Goal: Find specific page/section: Find specific page/section

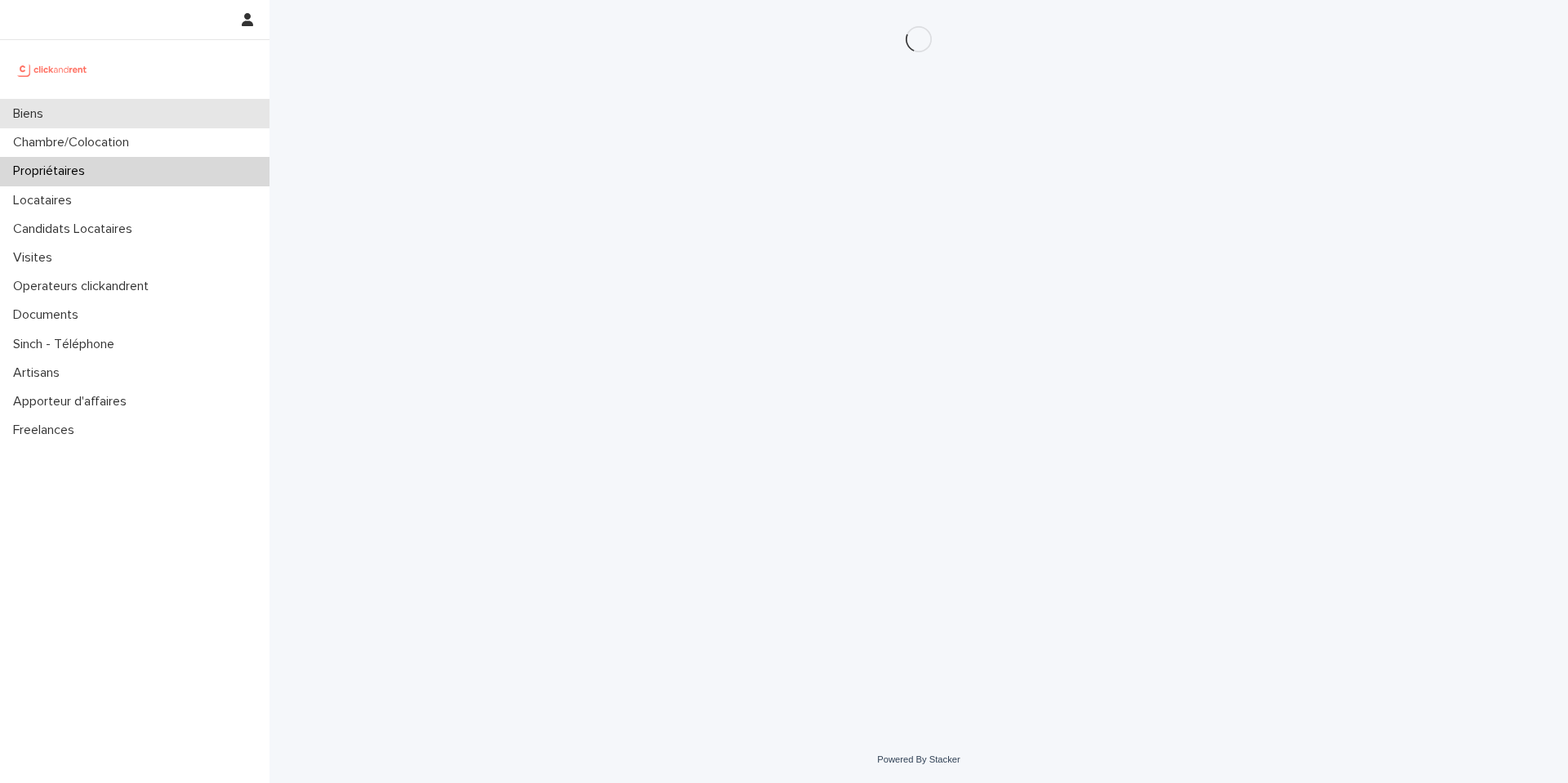
click at [223, 102] on div "Biens" at bounding box center [134, 114] width 270 height 28
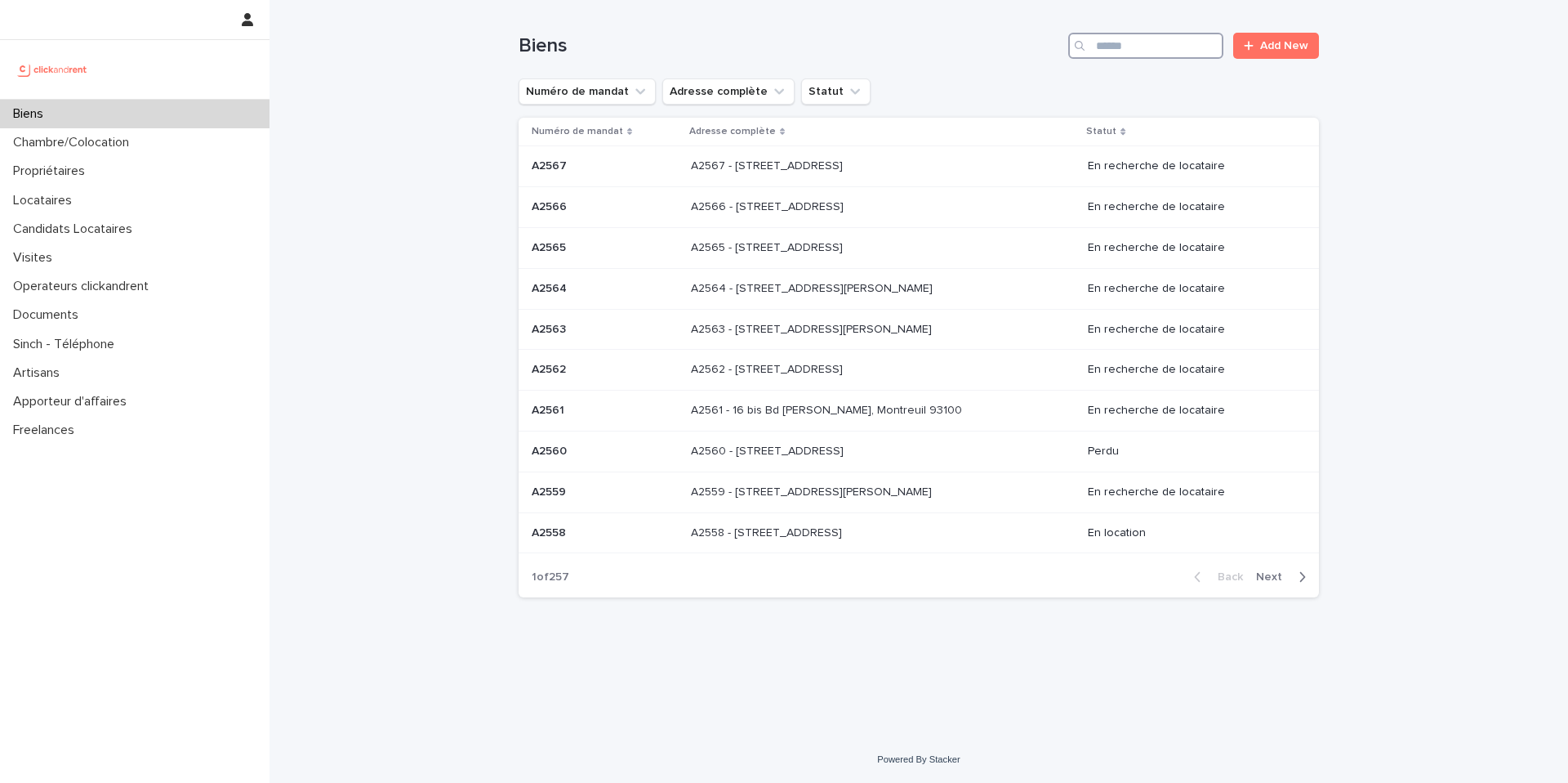
click at [1190, 45] on input "Search" at bounding box center [1145, 45] width 155 height 26
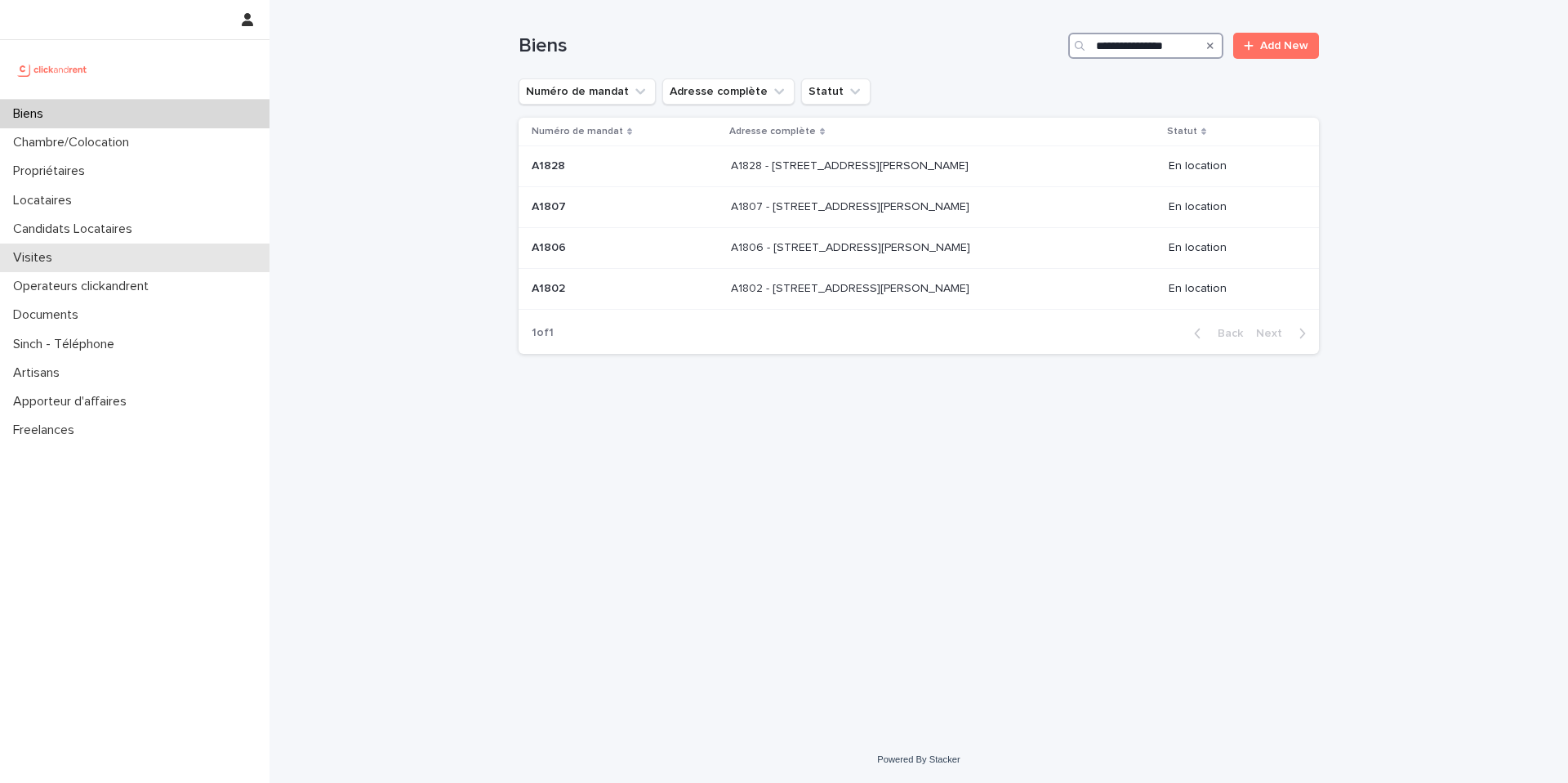
type input "**********"
click at [71, 199] on p "Locataires" at bounding box center [45, 200] width 78 height 15
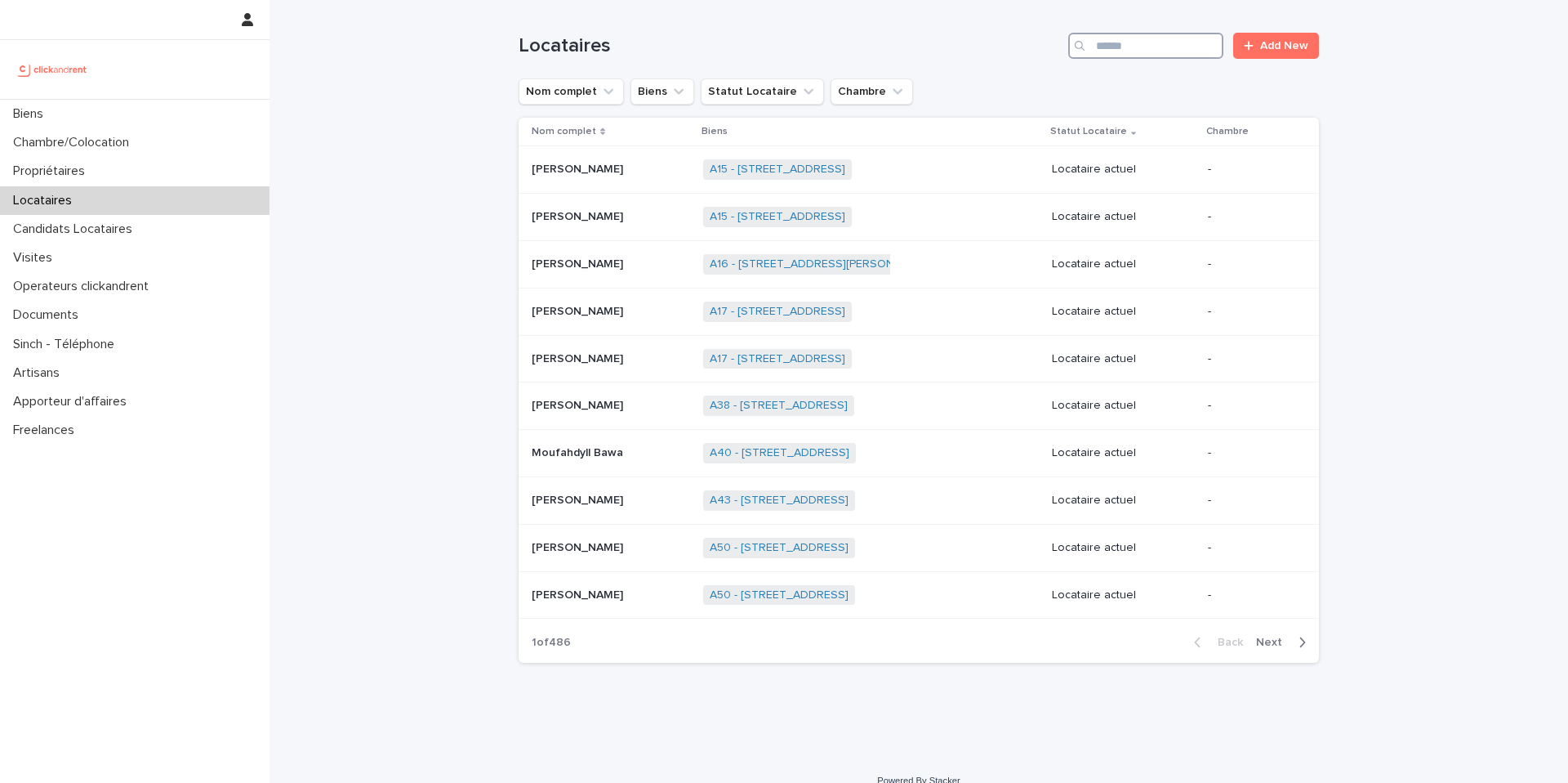
click at [1119, 44] on input "Search" at bounding box center [1145, 45] width 155 height 26
type input "*****"
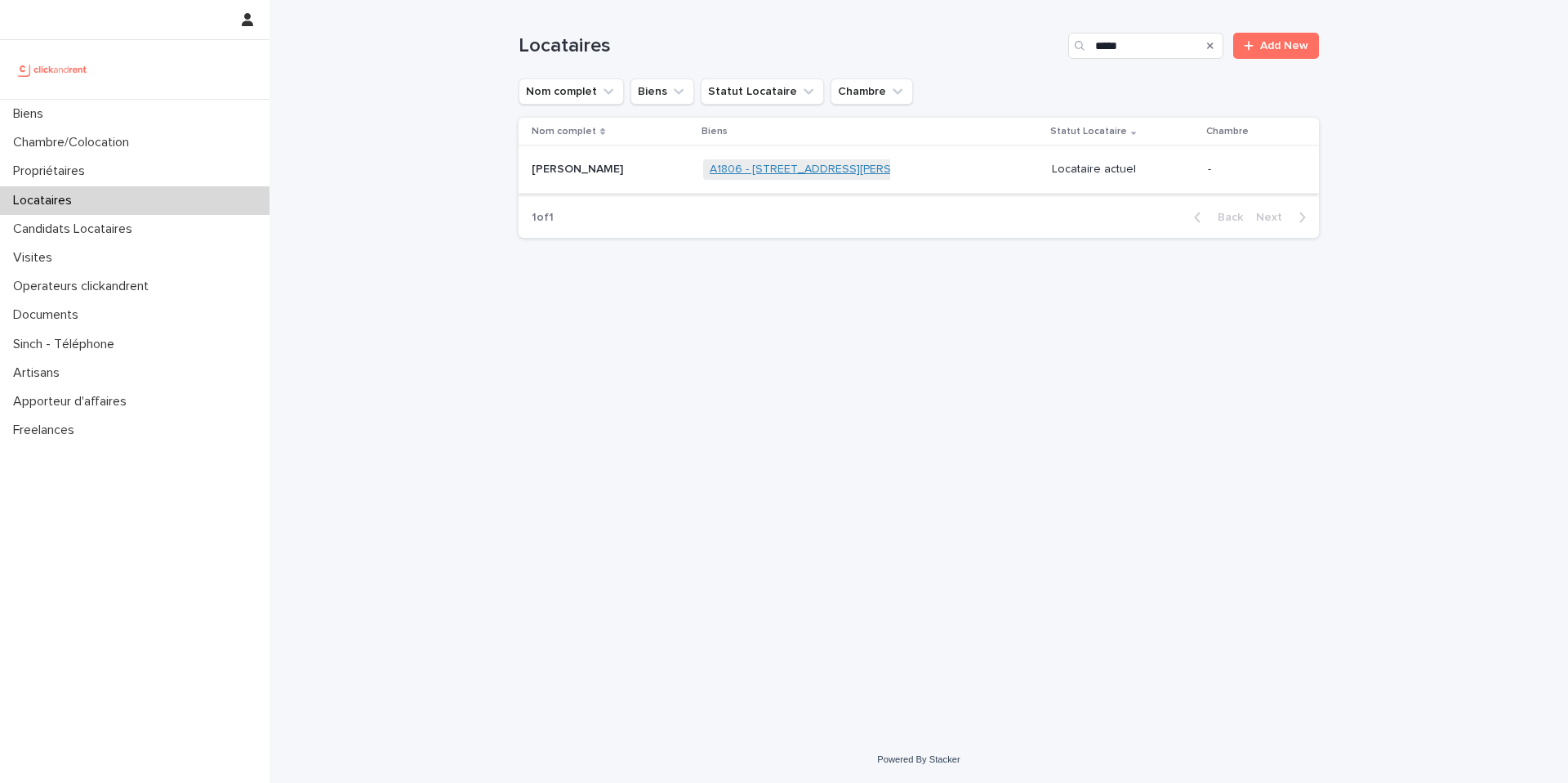
click at [759, 169] on link "A1806 - [STREET_ADDRESS][PERSON_NAME]" at bounding box center [830, 169] width 240 height 14
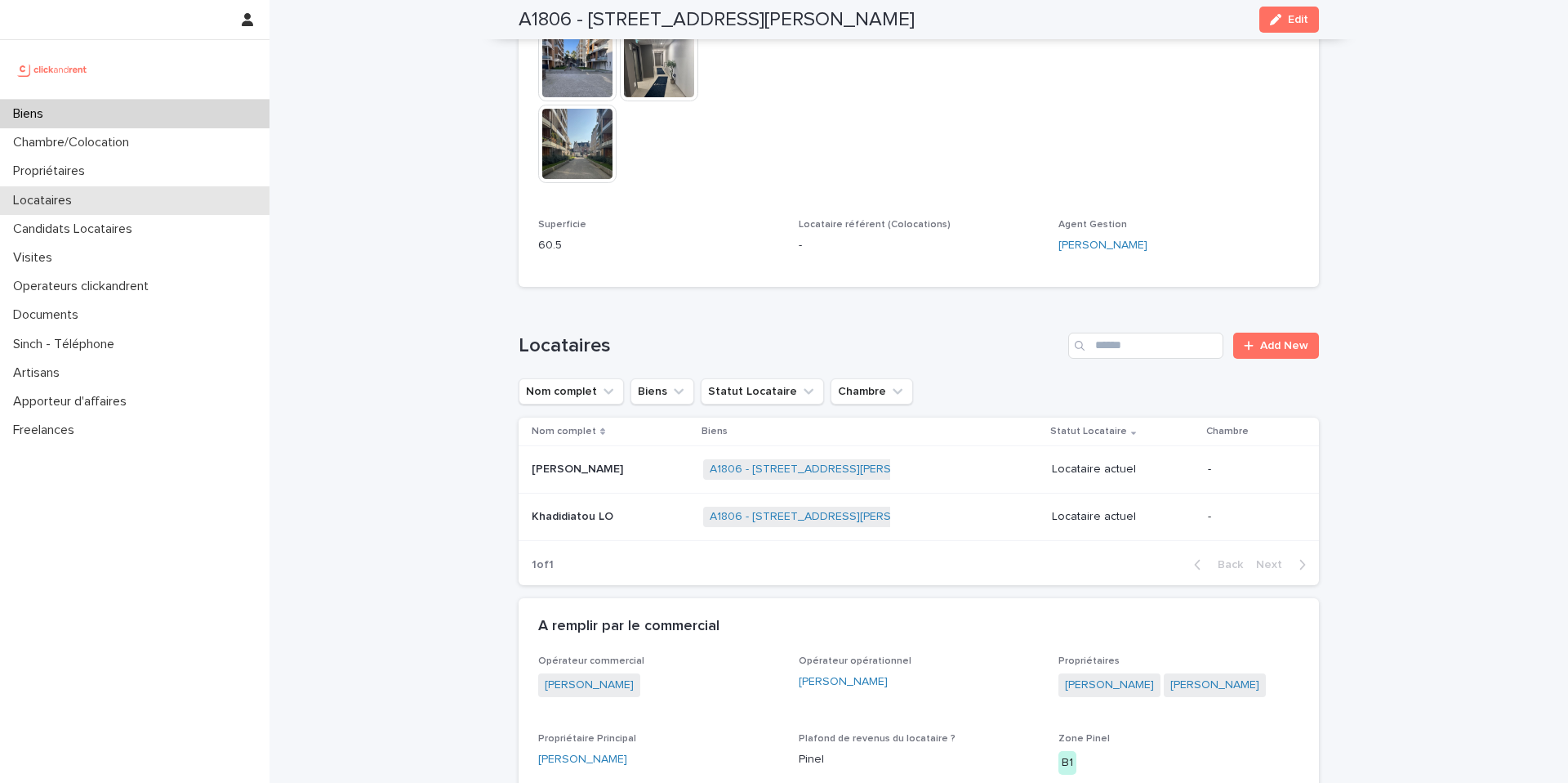
scroll to position [442, 0]
click at [88, 180] on div "Propriétaires" at bounding box center [134, 171] width 270 height 28
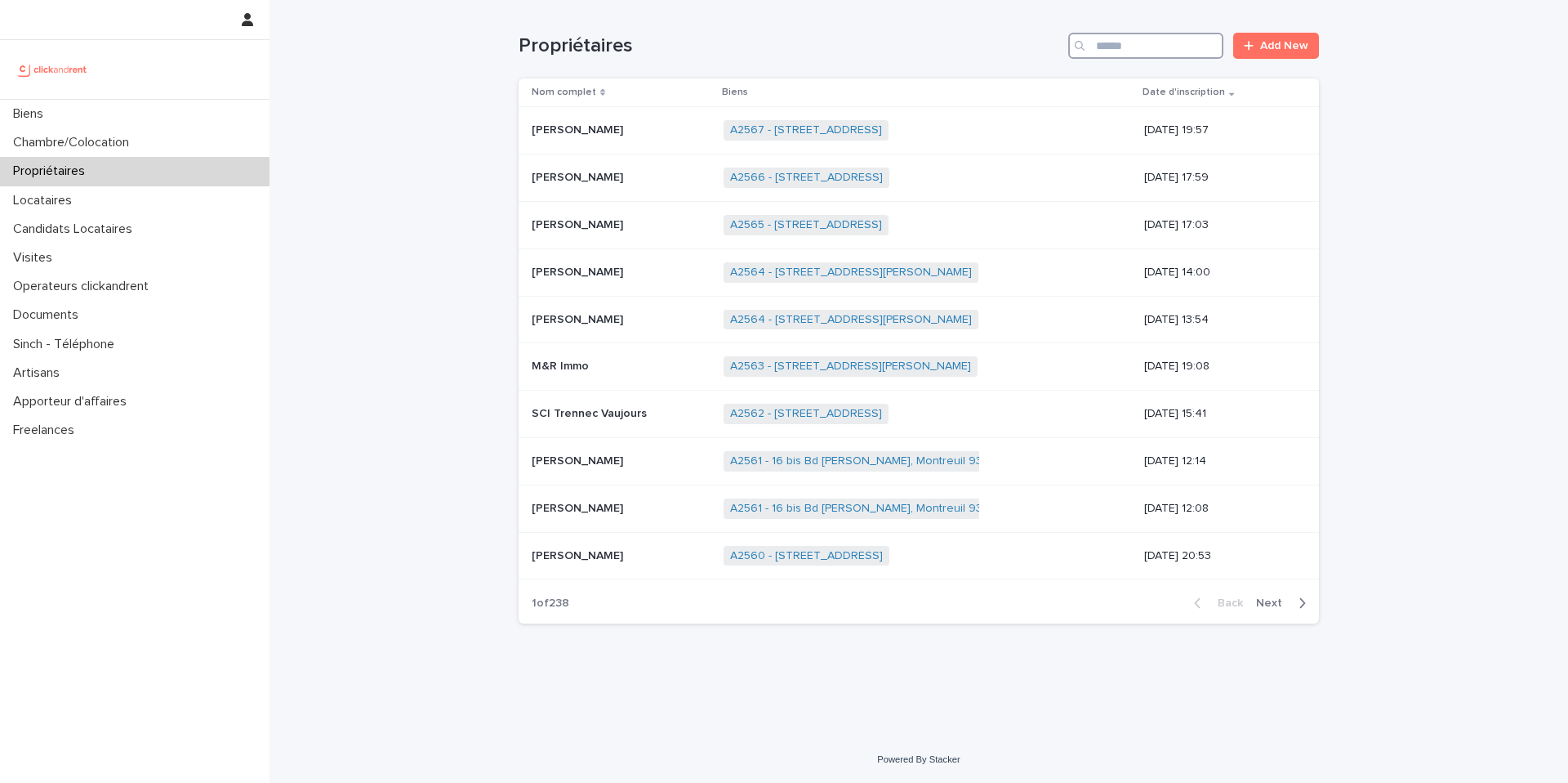
click at [1166, 55] on input "Search" at bounding box center [1145, 45] width 155 height 26
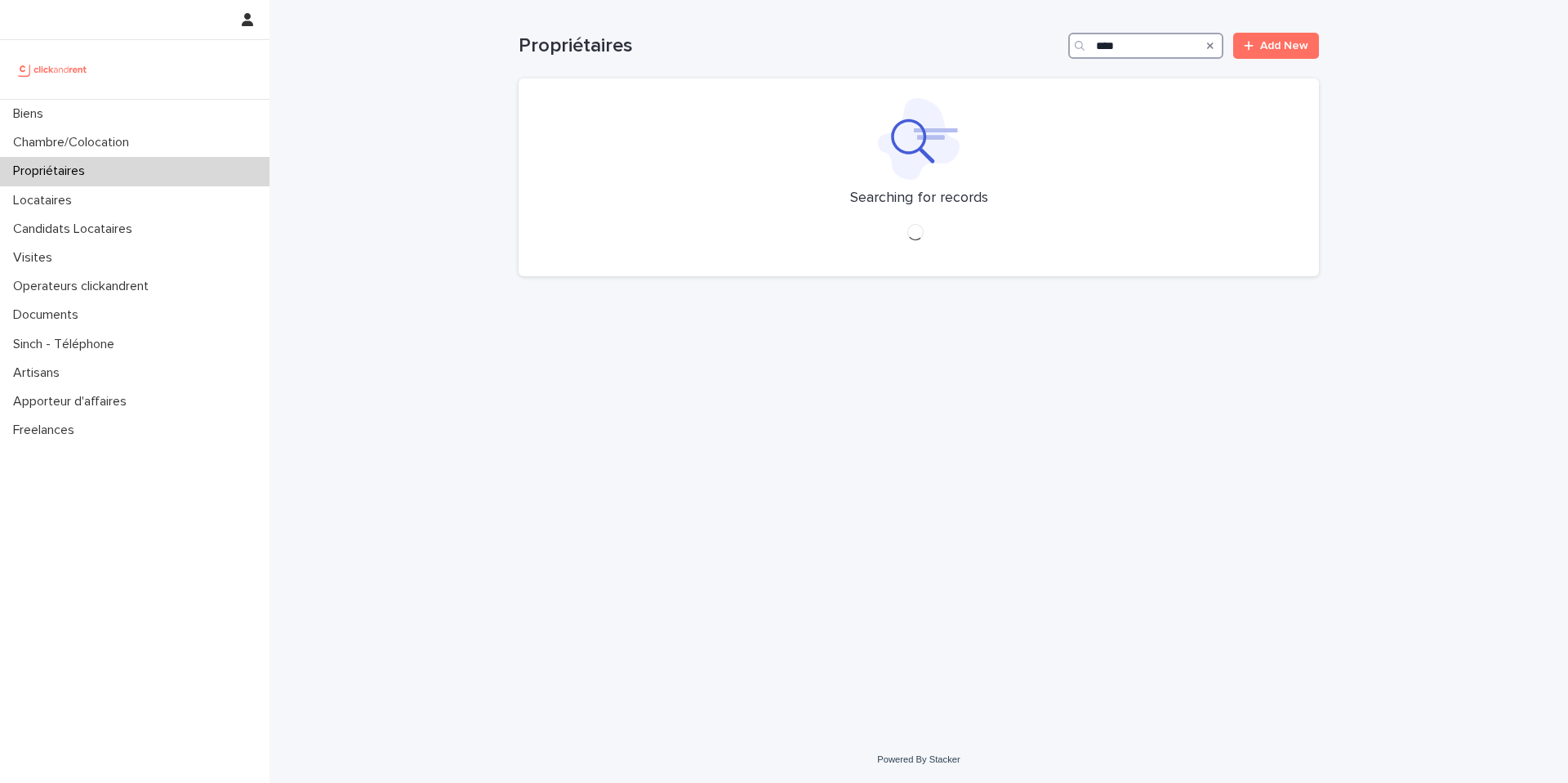
type input "*****"
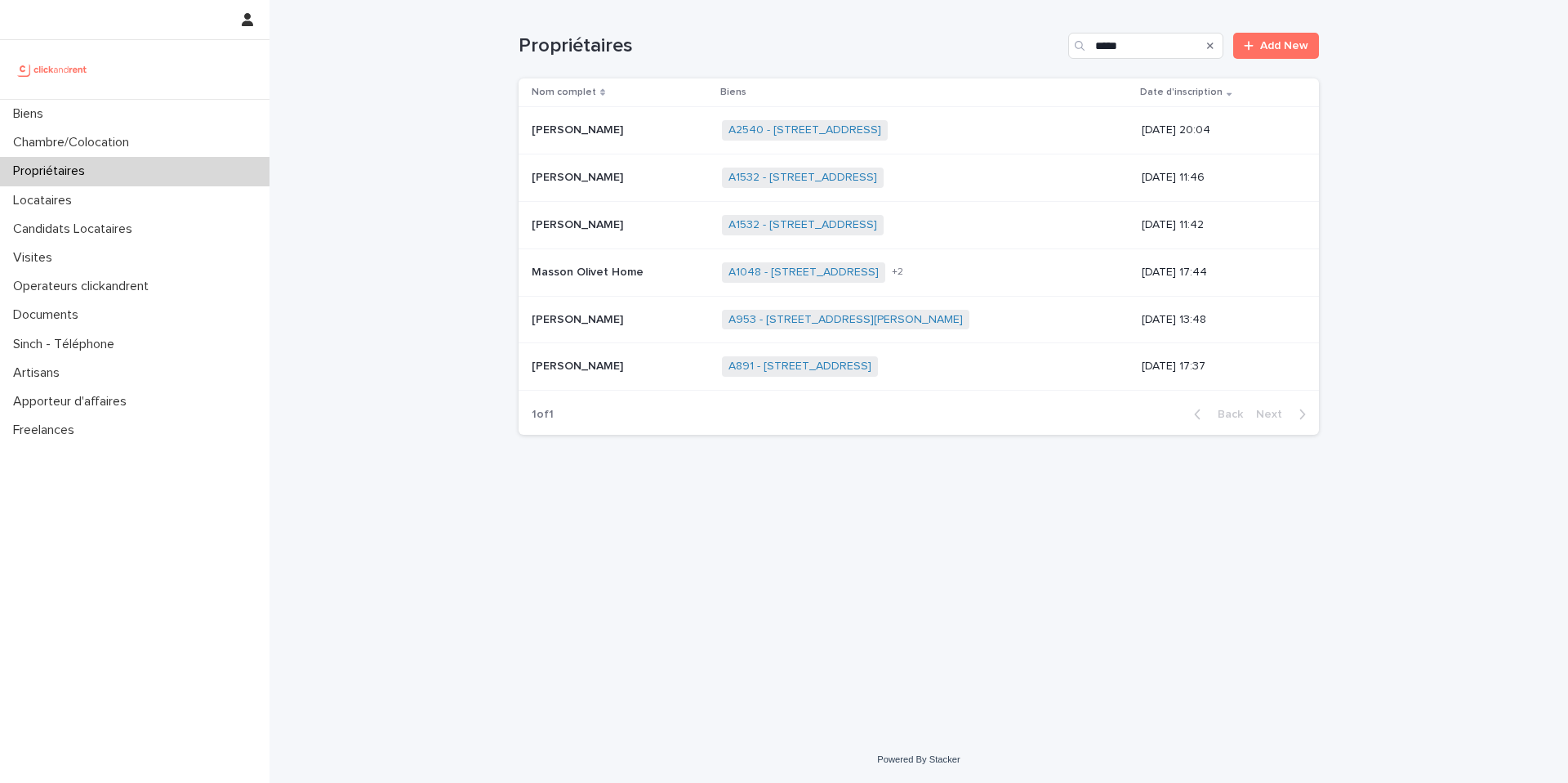
click at [708, 245] on td "[PERSON_NAME] Olive [PERSON_NAME] Olive" at bounding box center [616, 224] width 197 height 47
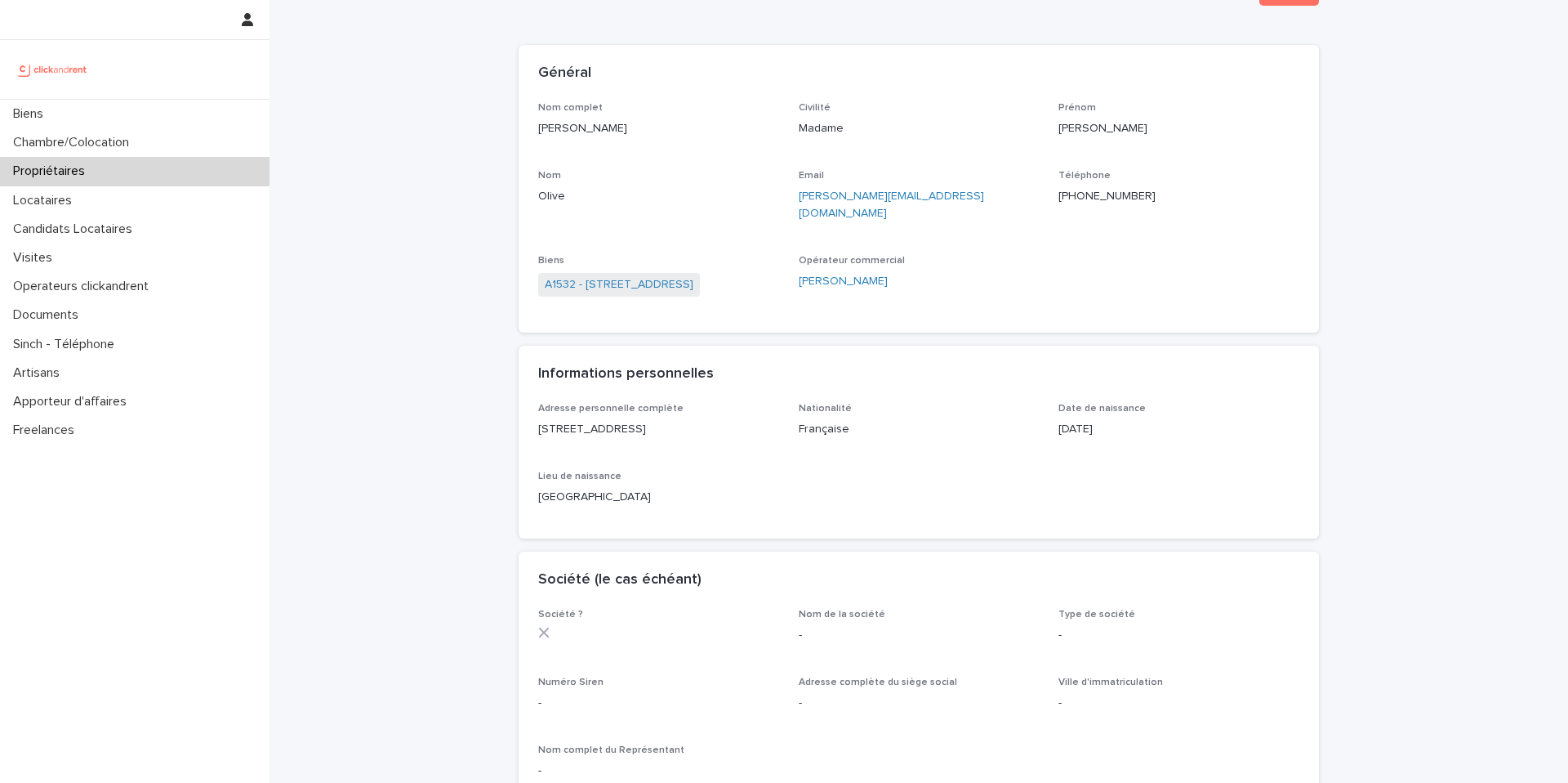
scroll to position [74, 0]
click at [650, 274] on link "A1532 - [STREET_ADDRESS]" at bounding box center [619, 282] width 149 height 17
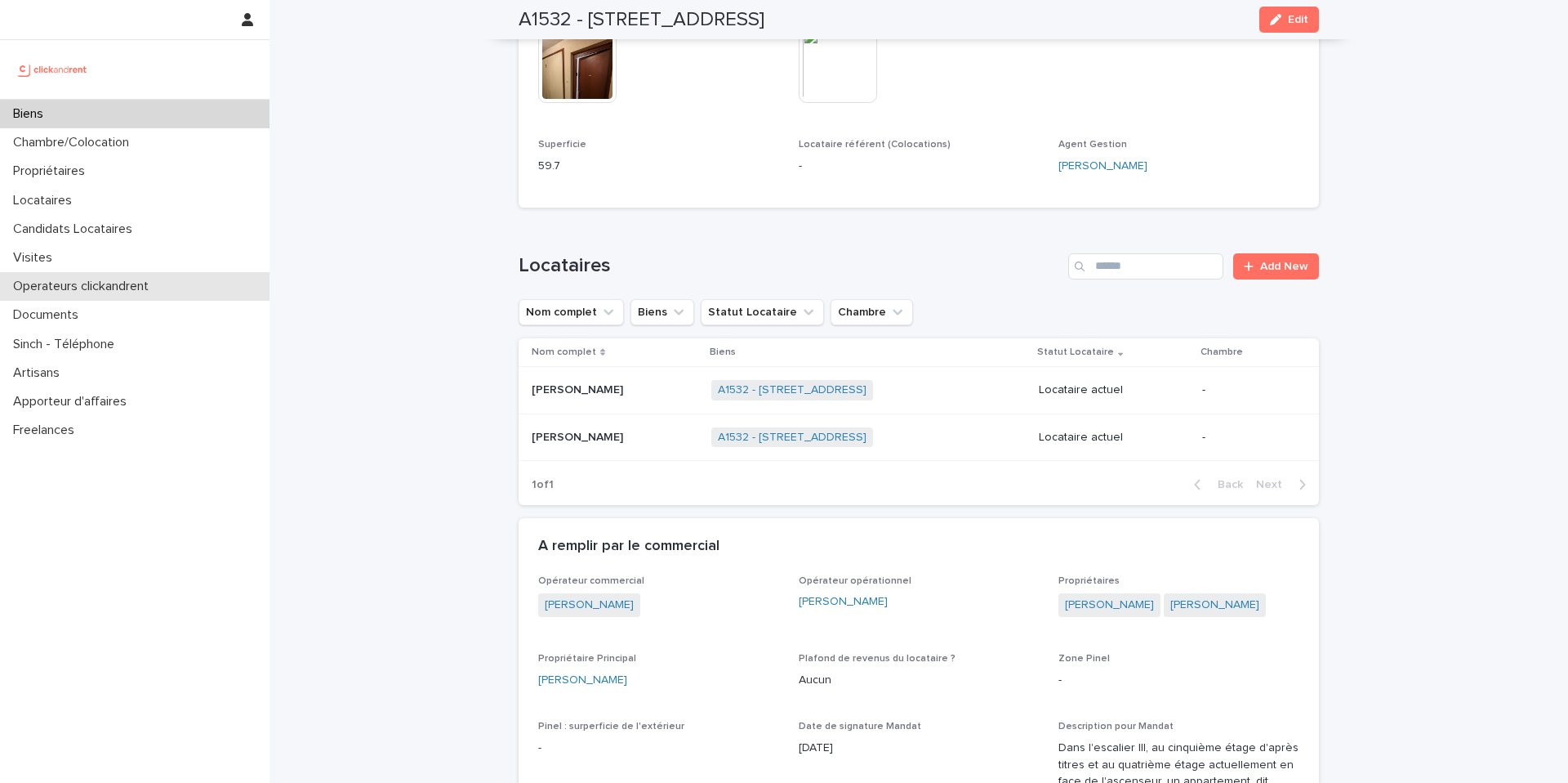
scroll to position [567, 0]
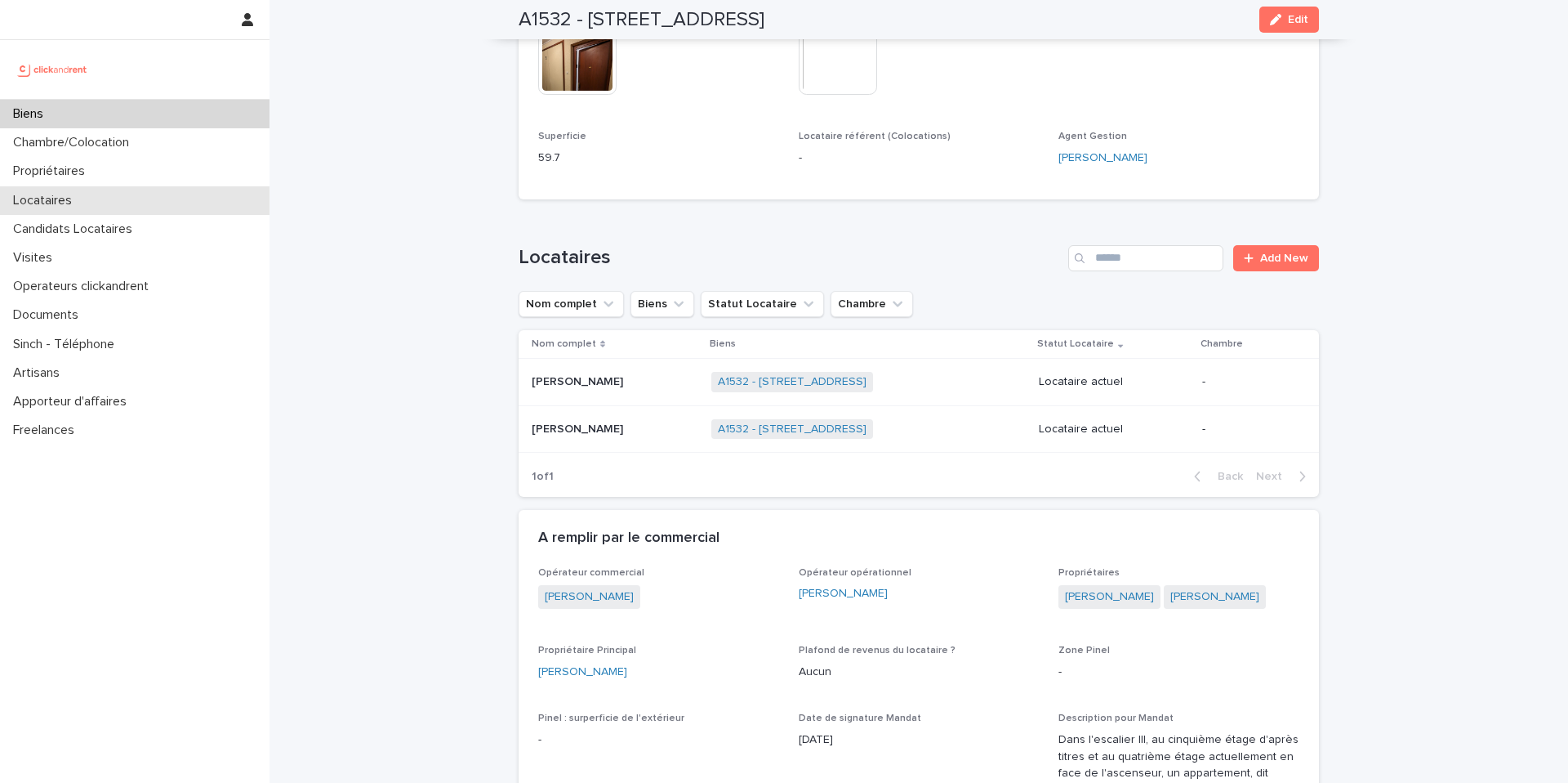
click at [94, 197] on div "Locataires" at bounding box center [134, 200] width 270 height 28
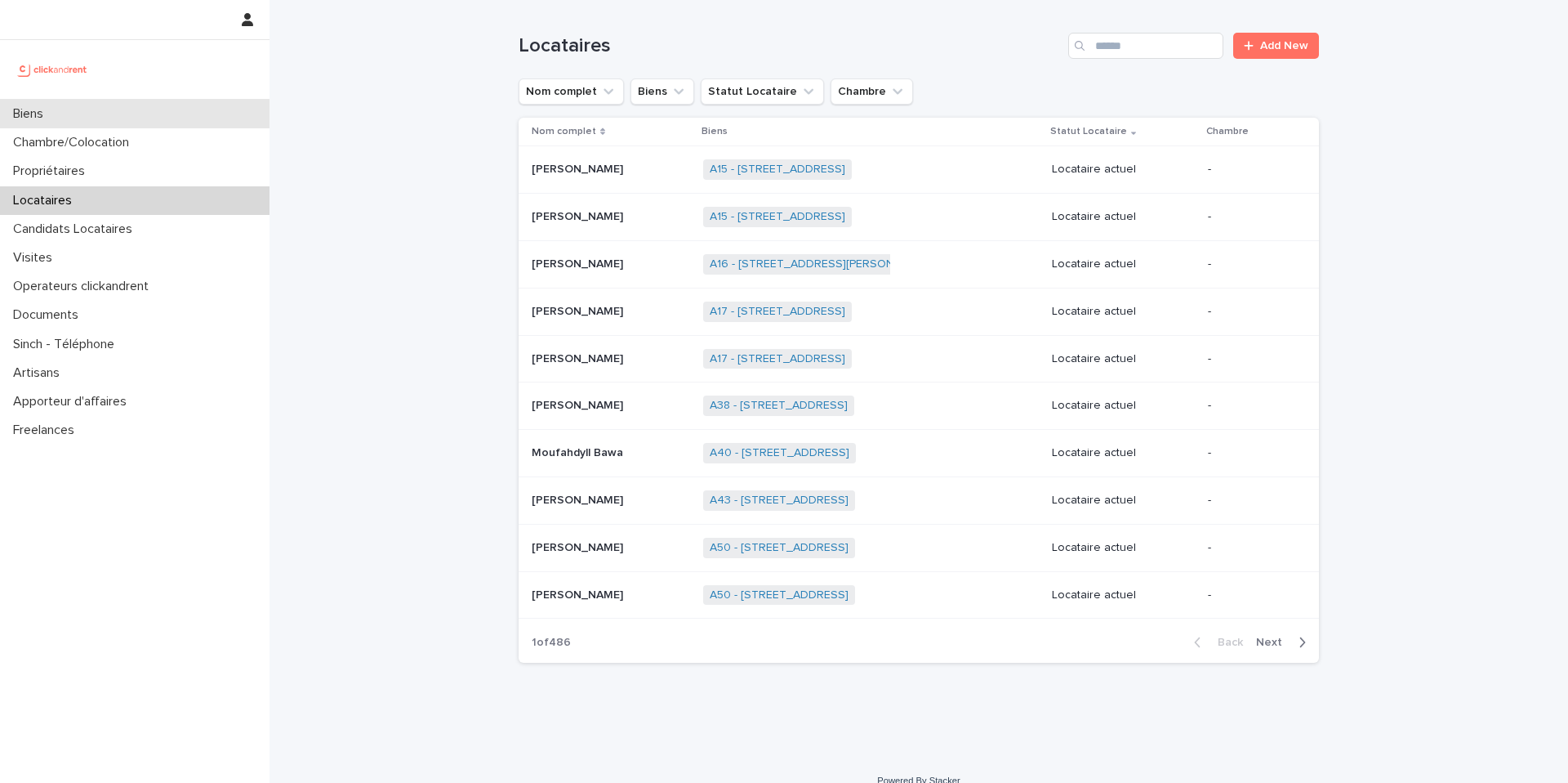
click at [185, 114] on div "Biens" at bounding box center [134, 114] width 270 height 28
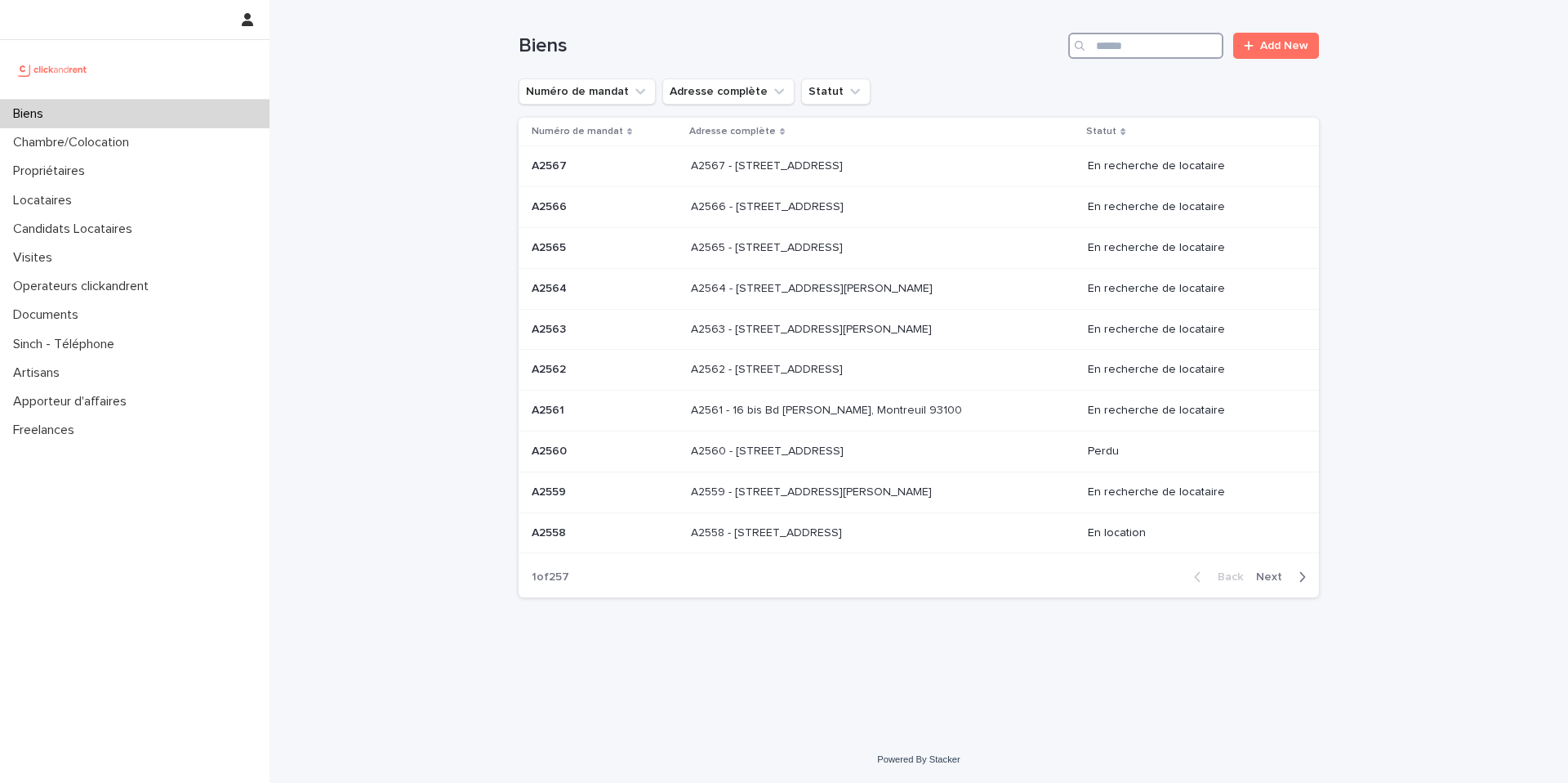
click at [1124, 52] on input "Search" at bounding box center [1145, 45] width 155 height 26
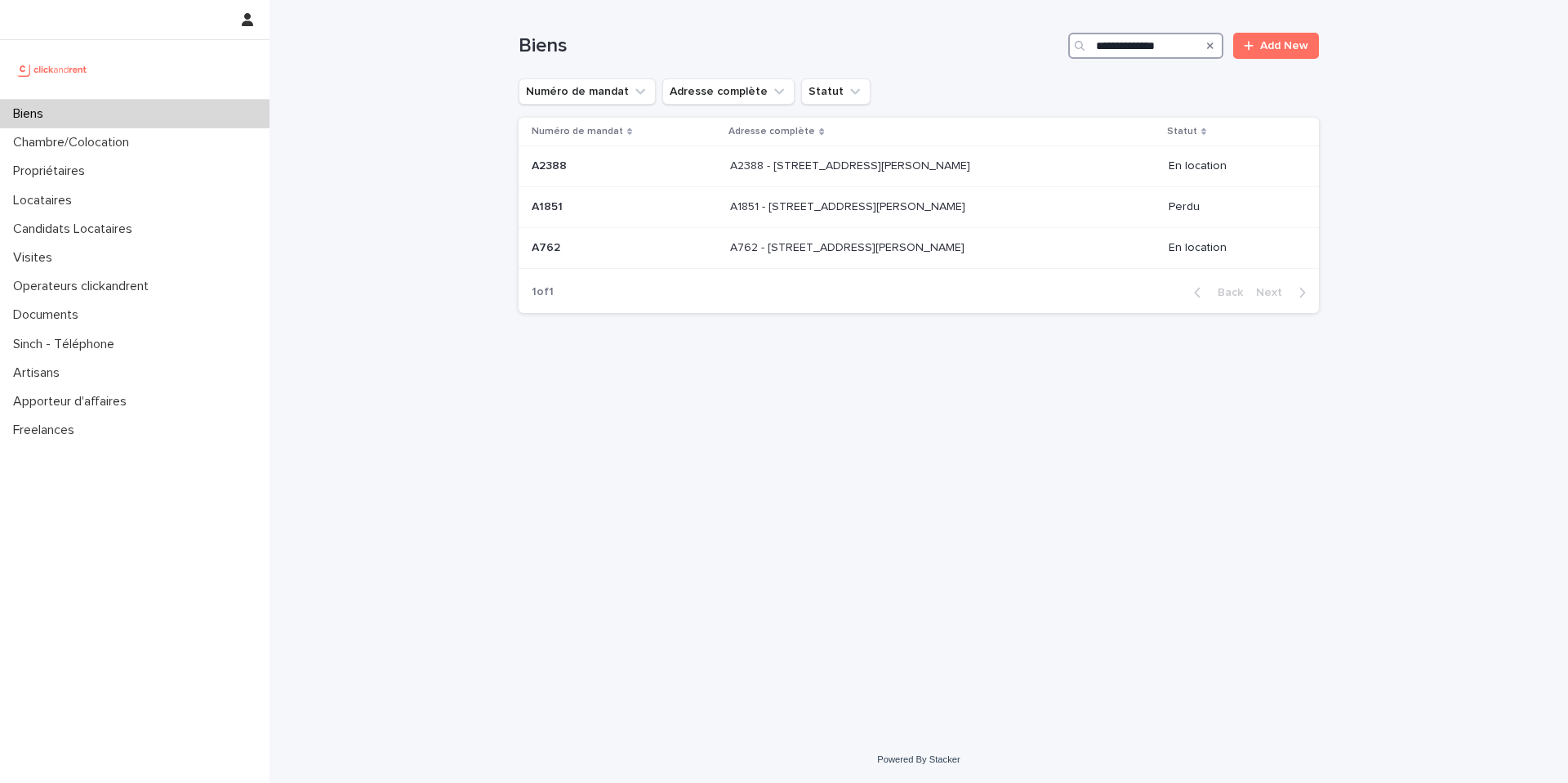
type input "**********"
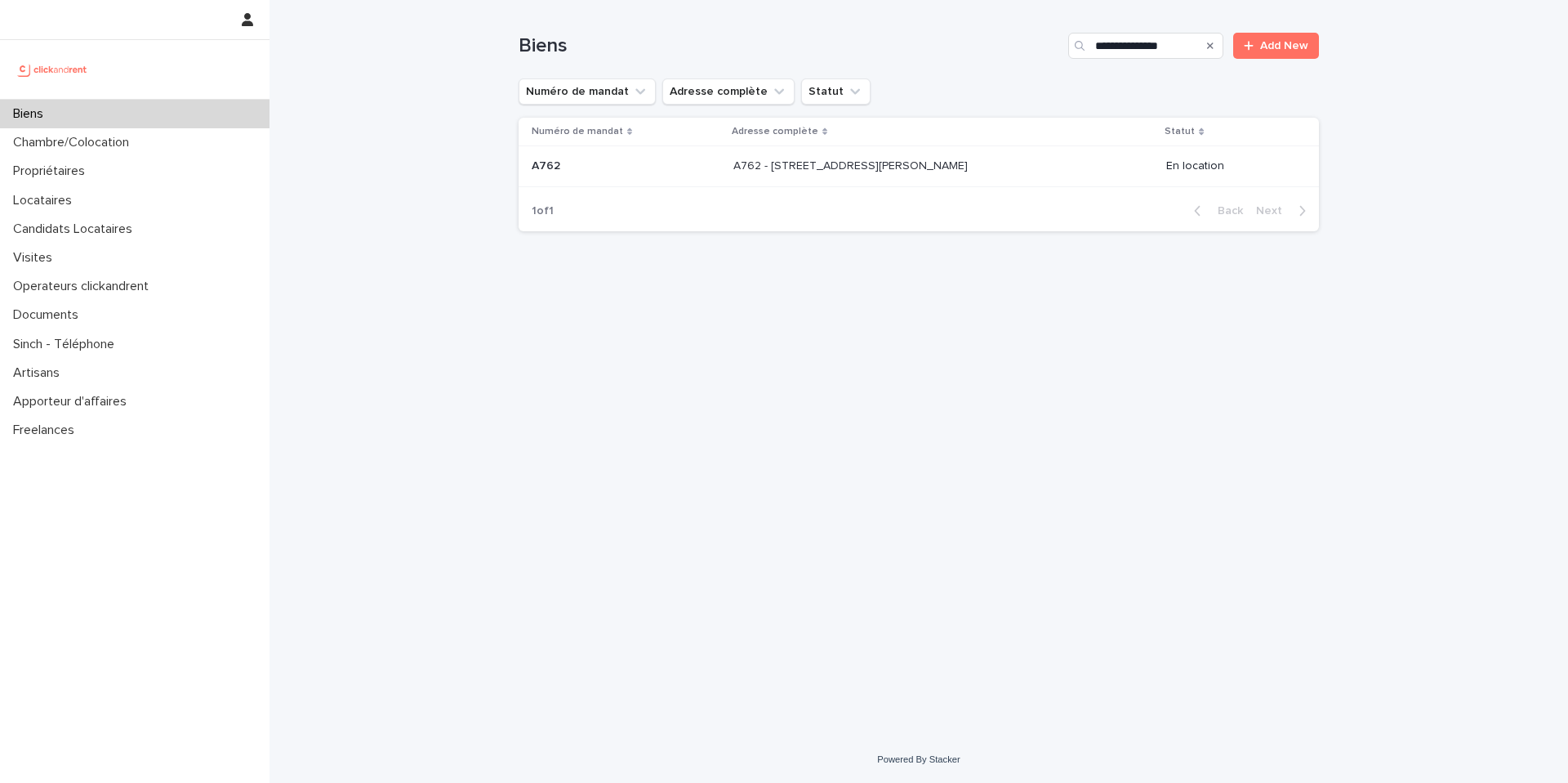
click at [869, 174] on div "A762 - [STREET_ADDRESS][PERSON_NAME] A762 - [STREET_ADDRESS][PERSON_NAME]" at bounding box center [943, 166] width 420 height 27
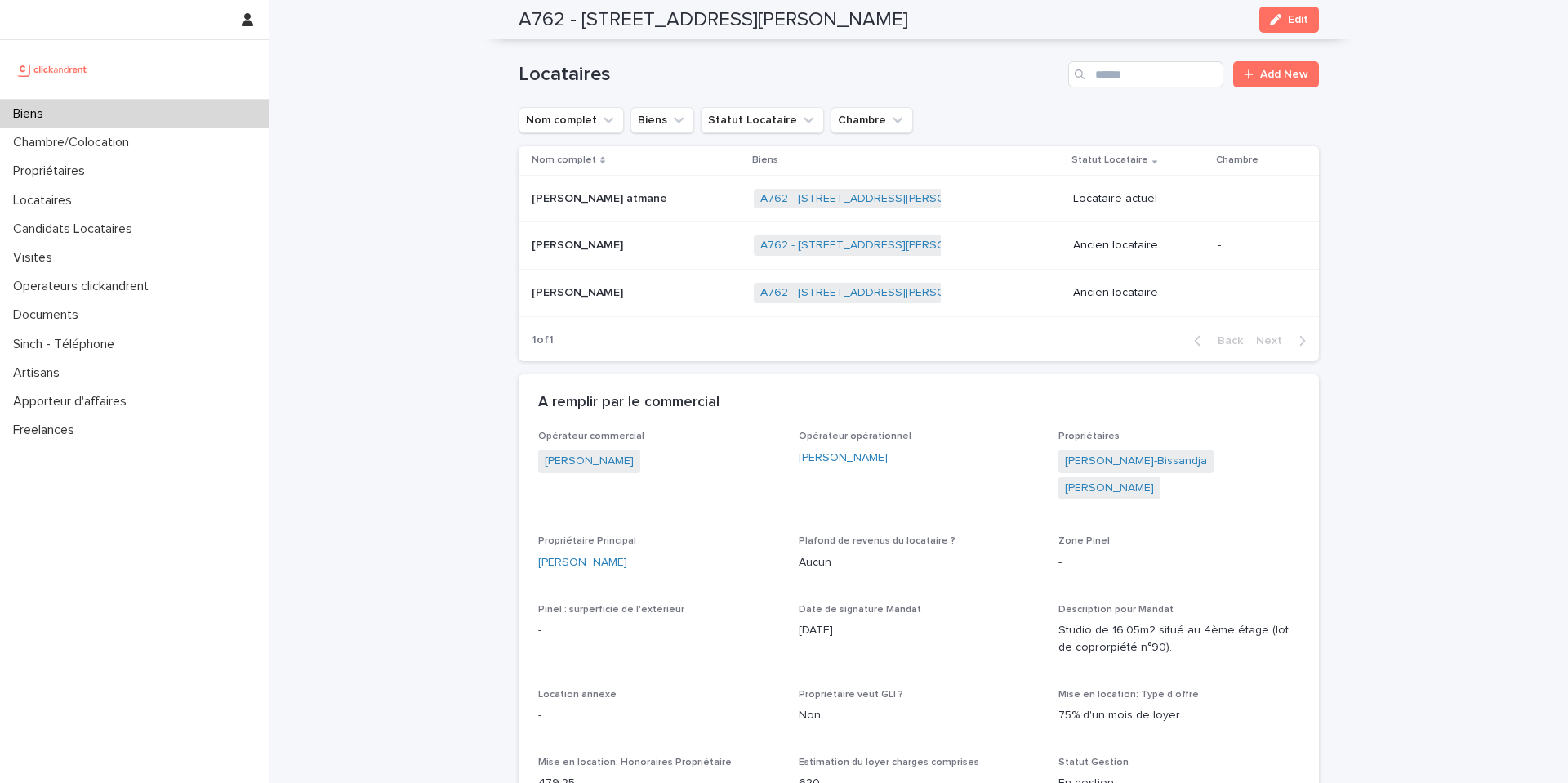
scroll to position [702, 0]
click at [73, 126] on div "Biens" at bounding box center [134, 114] width 270 height 28
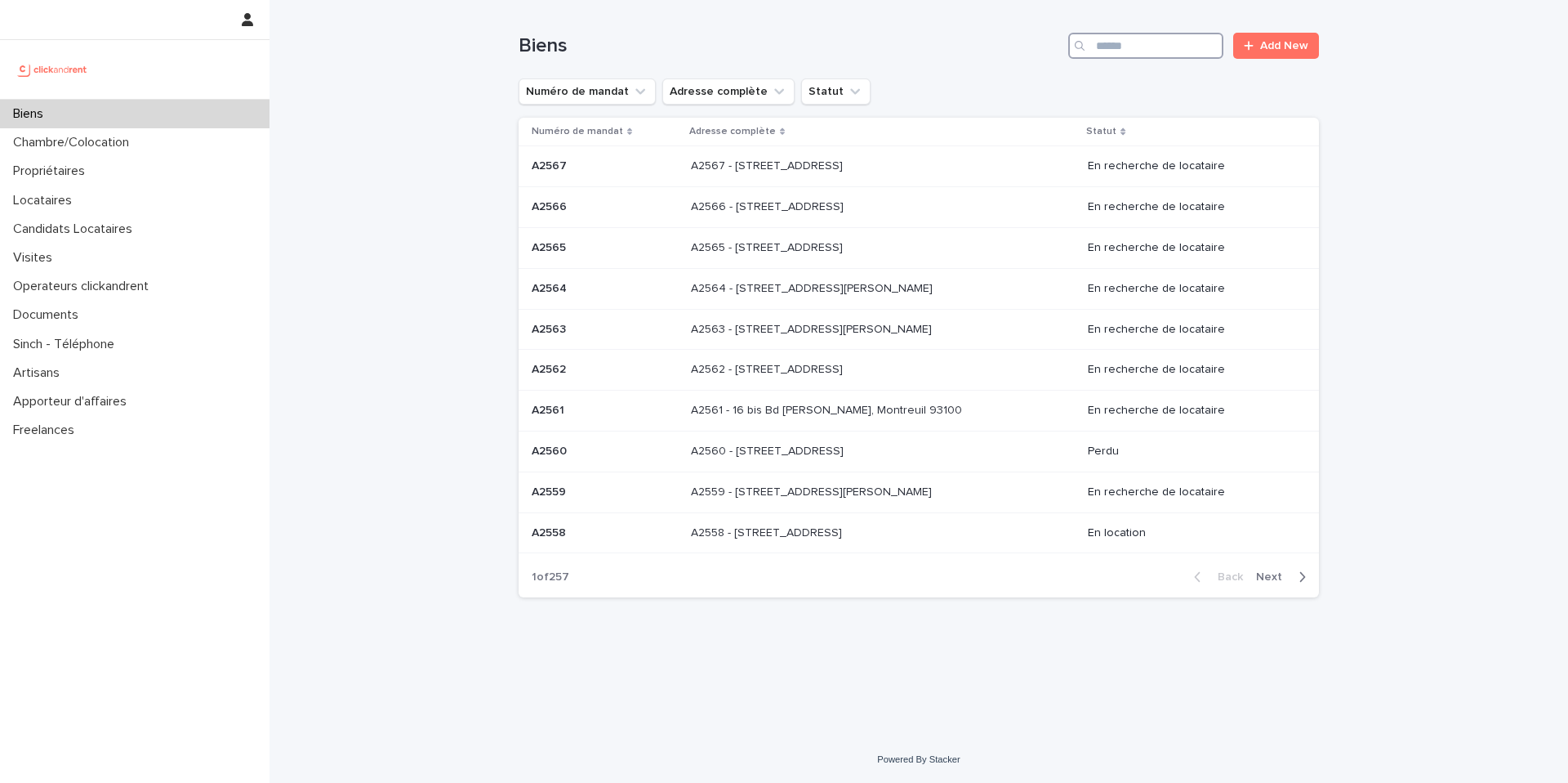
click at [1110, 39] on input "Search" at bounding box center [1145, 45] width 155 height 26
type input "*****"
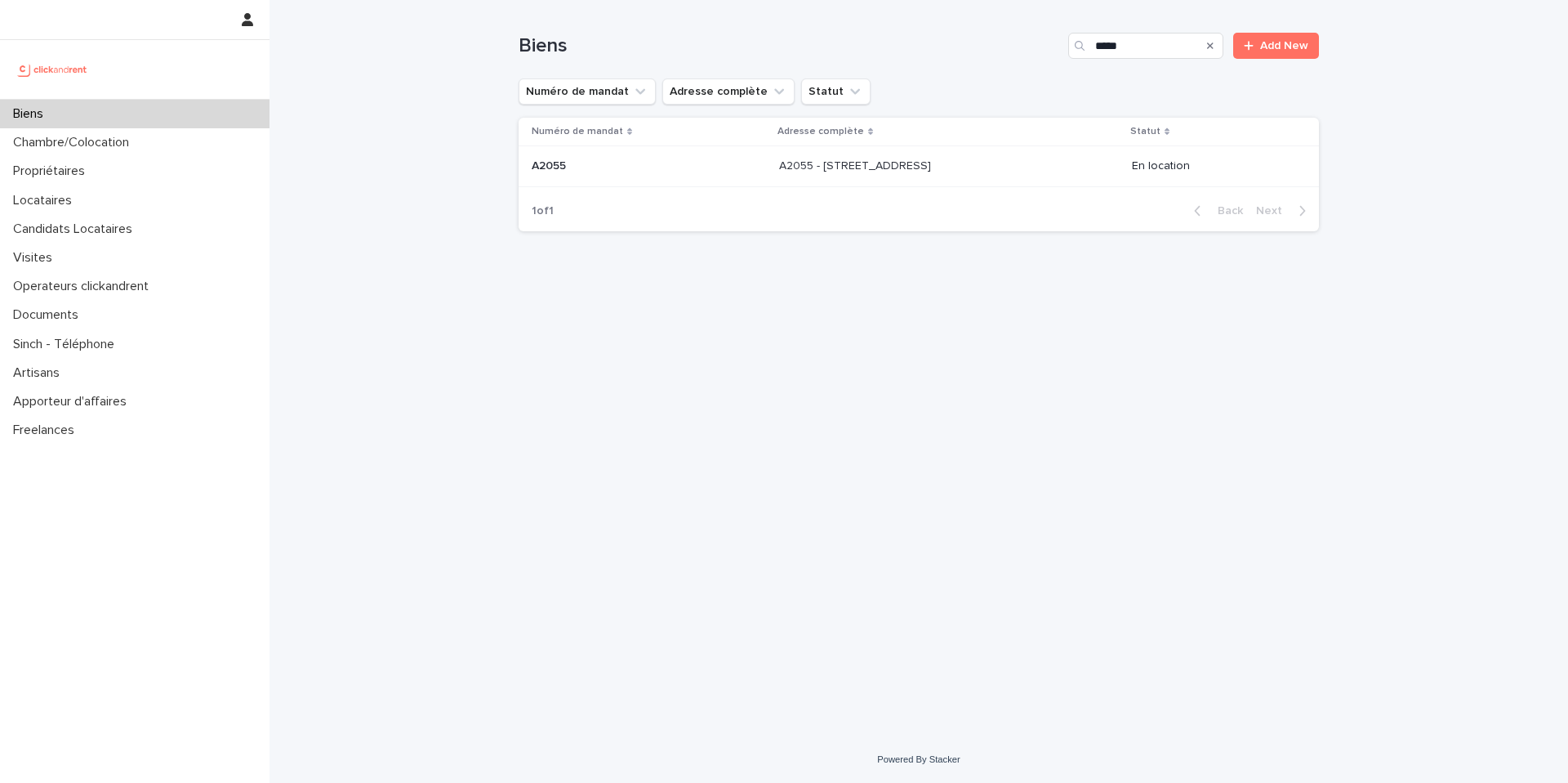
click at [1013, 173] on p at bounding box center [914, 165] width 271 height 14
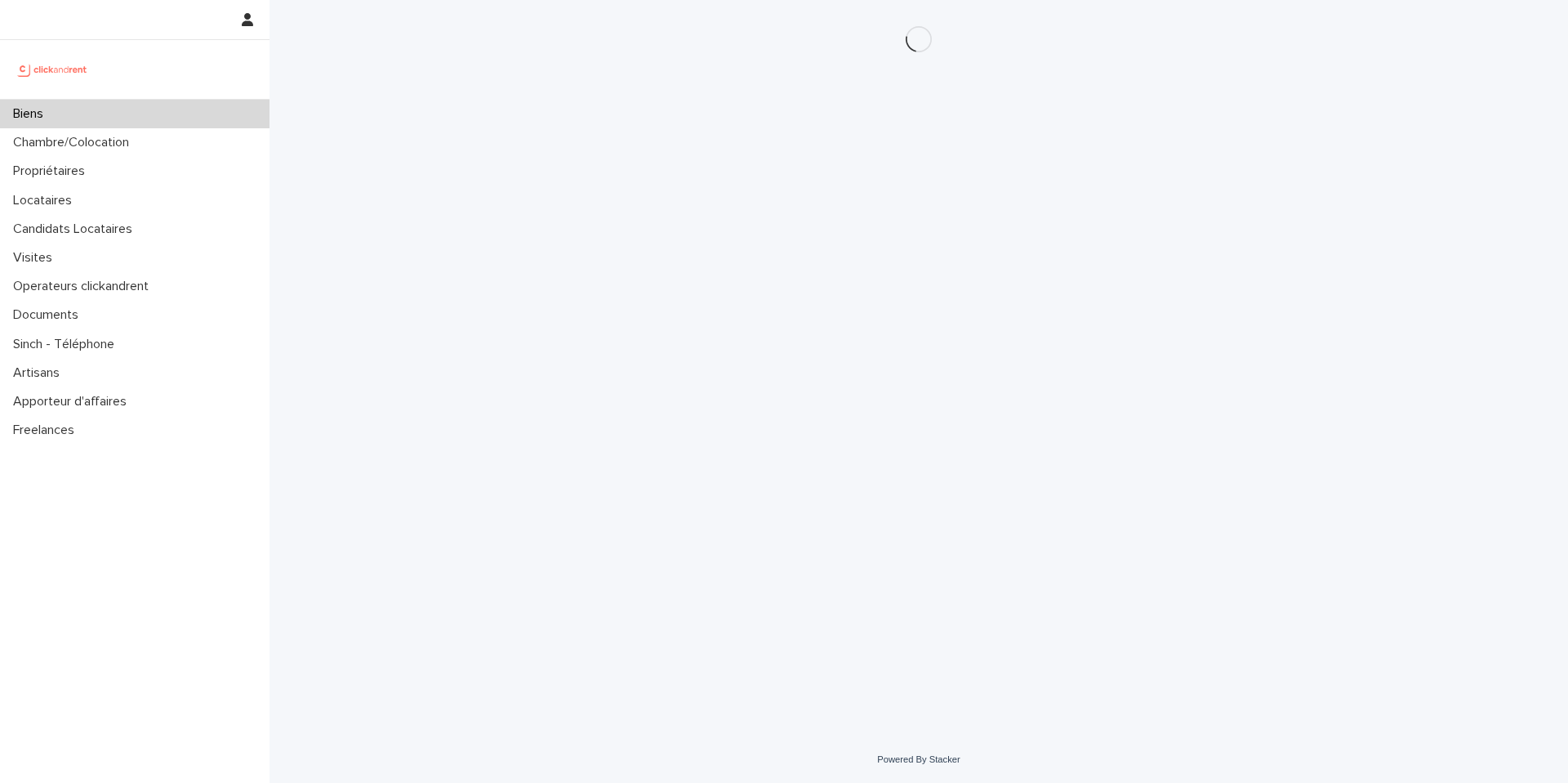
click at [600, 330] on div "Loading... Saving… Loading... Saving…" at bounding box center [918, 347] width 816 height 695
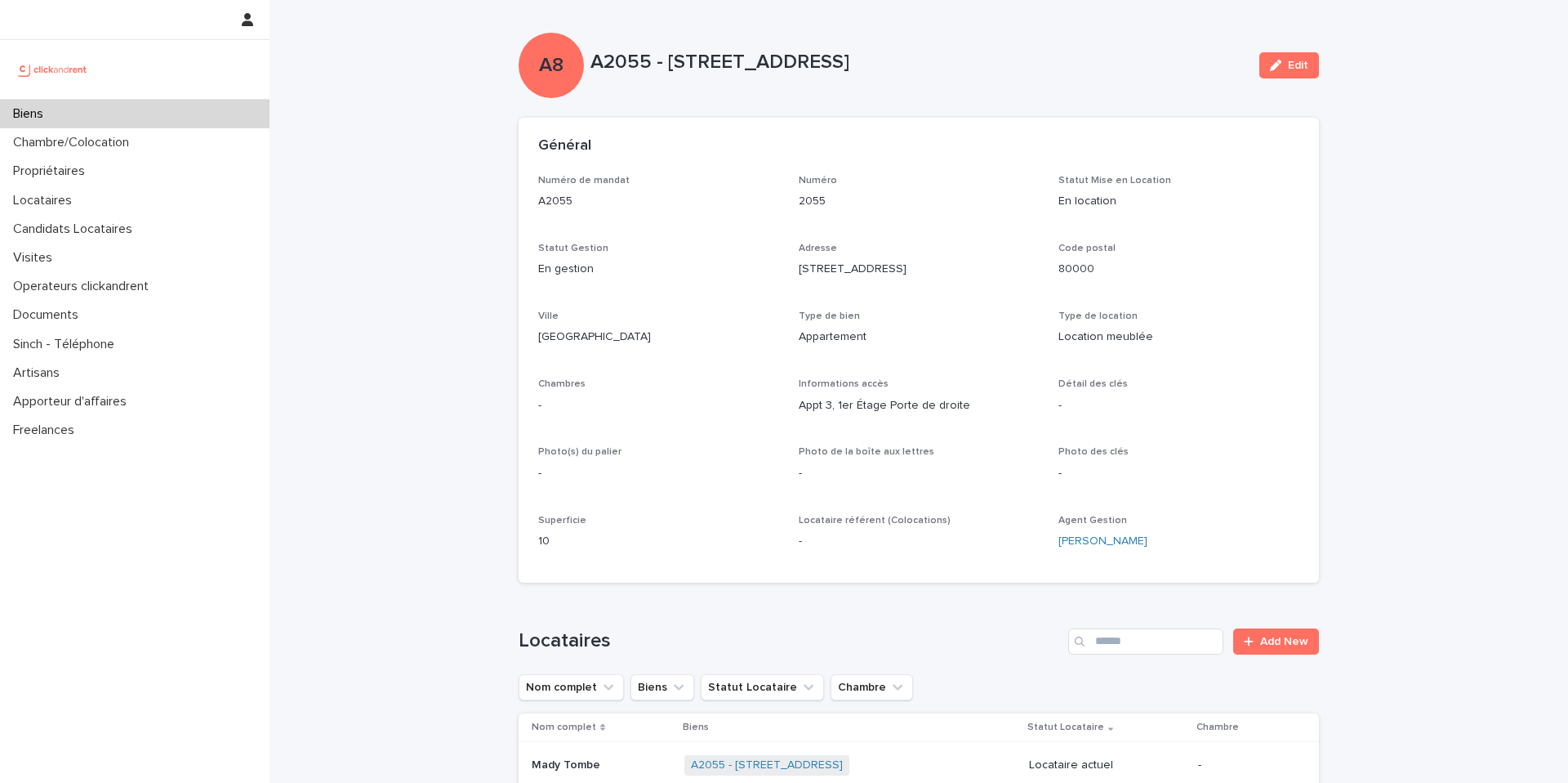
click at [100, 112] on div "Biens" at bounding box center [134, 114] width 270 height 28
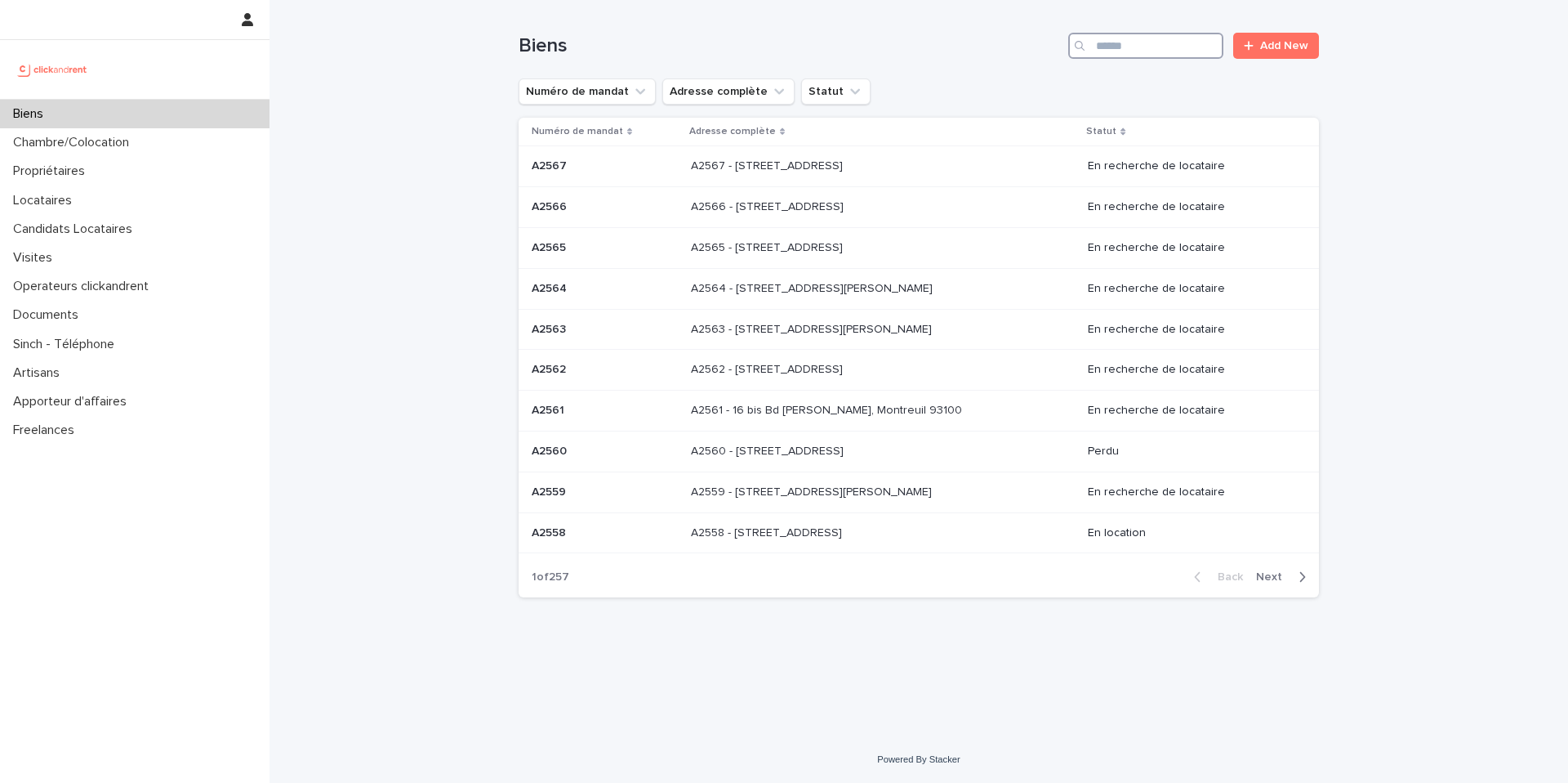
click at [1117, 44] on input "Search" at bounding box center [1145, 45] width 155 height 26
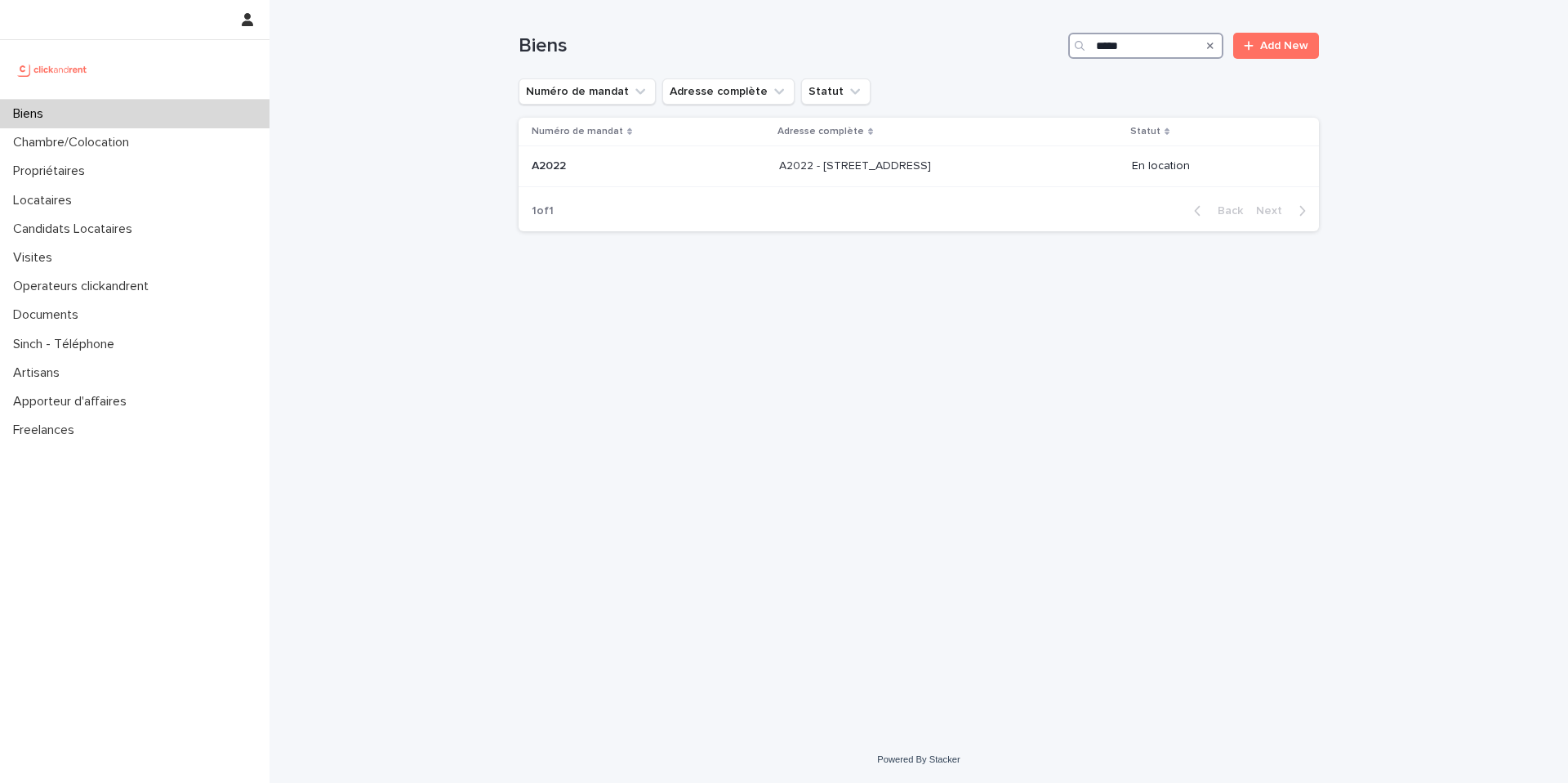
type input "*****"
click at [763, 190] on div "Numéro de mandat Adresse complète Statut A2022 A2022 A2022 - [STREET_ADDRESS][G…" at bounding box center [918, 154] width 800 height 73
click at [779, 179] on div "A2022 - [STREET_ADDRESS][GEOGRAPHIC_DATA][STREET_ADDRESS]" at bounding box center [949, 166] width 340 height 27
